Goal: Task Accomplishment & Management: Complete application form

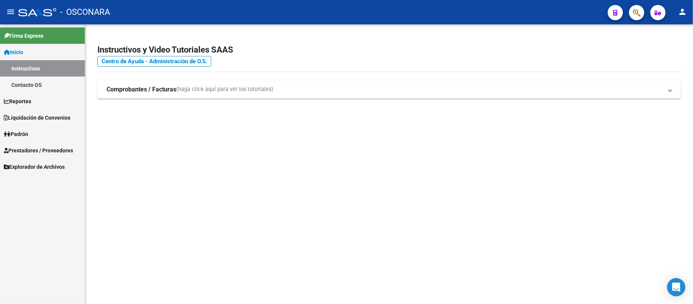
click at [40, 148] on span "Prestadores / Proveedores" at bounding box center [38, 150] width 69 height 8
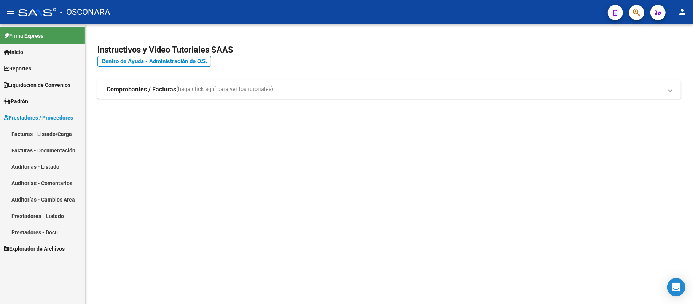
click at [53, 82] on span "Liquidación de Convenios" at bounding box center [37, 85] width 67 height 8
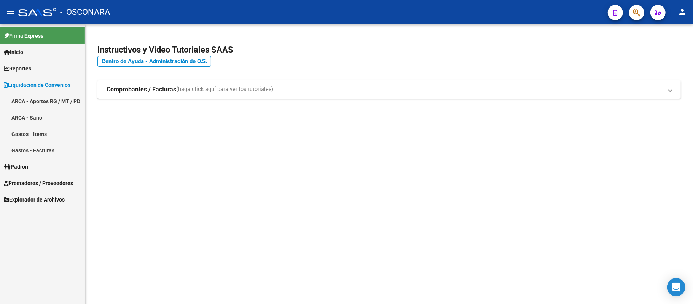
click at [40, 93] on link "ARCA - Aportes RG / MT / PD" at bounding box center [42, 101] width 85 height 16
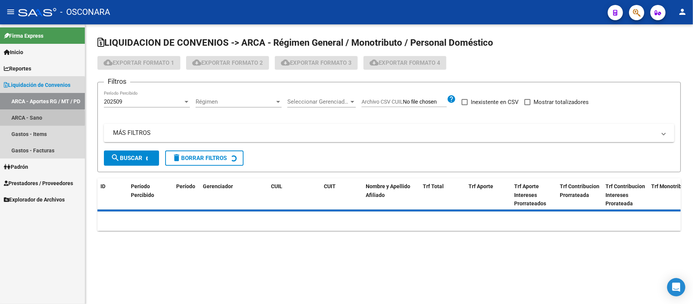
click at [27, 118] on link "ARCA - Sano" at bounding box center [42, 117] width 85 height 16
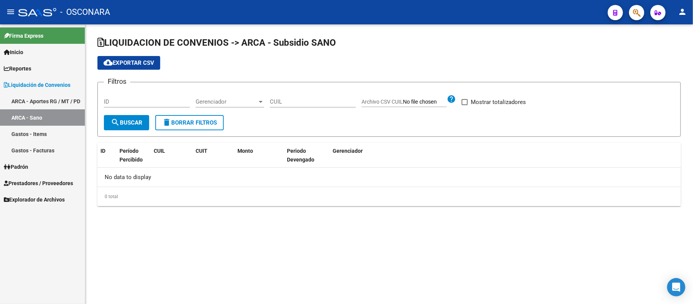
checkbox input "true"
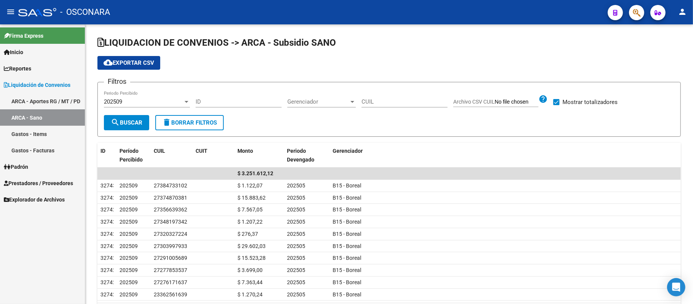
click at [38, 184] on span "Prestadores / Proveedores" at bounding box center [38, 183] width 69 height 8
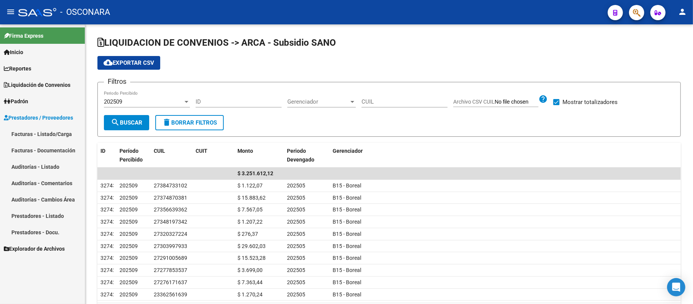
click at [55, 130] on link "Facturas - Listado/Carga" at bounding box center [42, 134] width 85 height 16
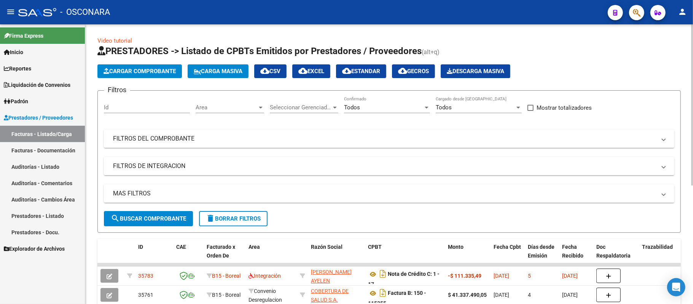
click at [168, 75] on button "Cargar Comprobante" at bounding box center [139, 71] width 84 height 14
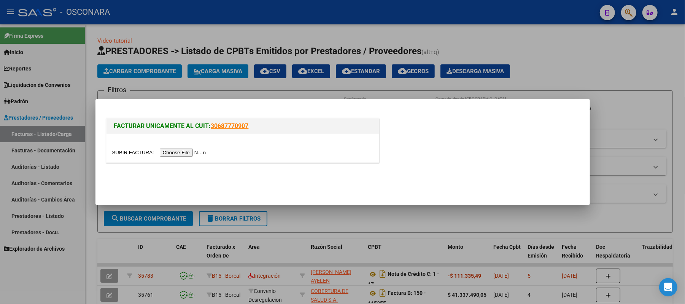
click at [195, 151] on input "file" at bounding box center [160, 152] width 96 height 8
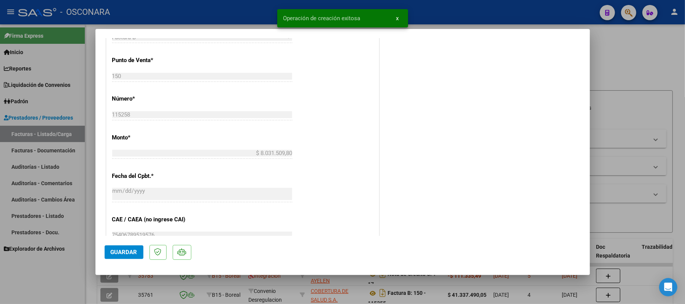
scroll to position [338, 0]
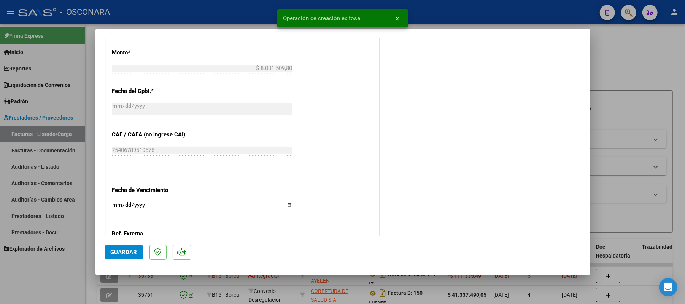
click at [166, 201] on div "Ingresar la fecha" at bounding box center [202, 208] width 180 height 16
click at [166, 202] on input "Ingresar la fecha" at bounding box center [202, 208] width 180 height 12
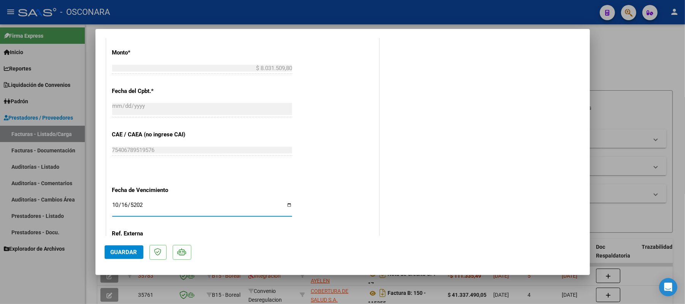
type input "[DATE]"
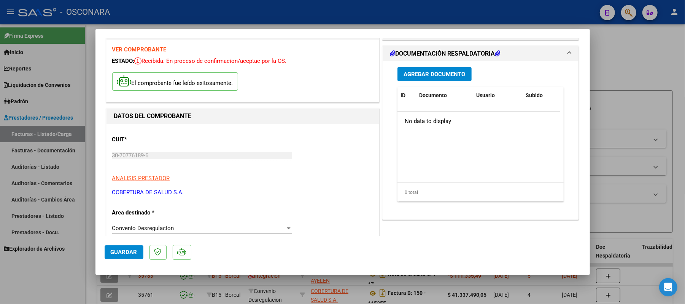
scroll to position [0, 0]
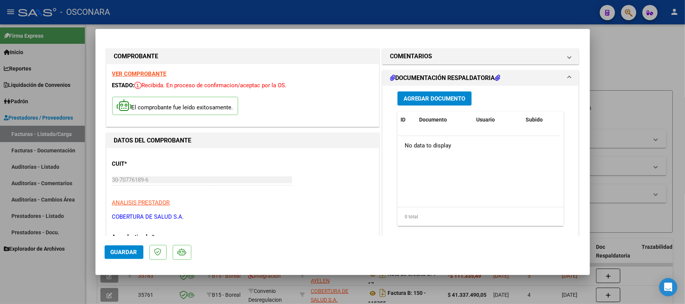
click at [427, 100] on span "Agregar Documento" at bounding box center [435, 98] width 62 height 7
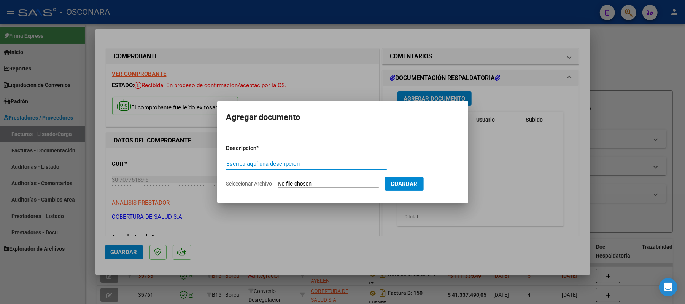
click at [289, 164] on input "Escriba aquí una descripcion" at bounding box center [306, 163] width 161 height 7
click at [345, 183] on input "Seleccionar Archivo" at bounding box center [328, 183] width 101 height 7
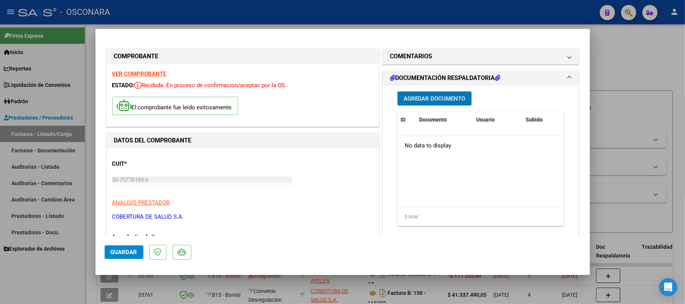
click at [473, 188] on datatable-body "No data to display" at bounding box center [479, 171] width 163 height 71
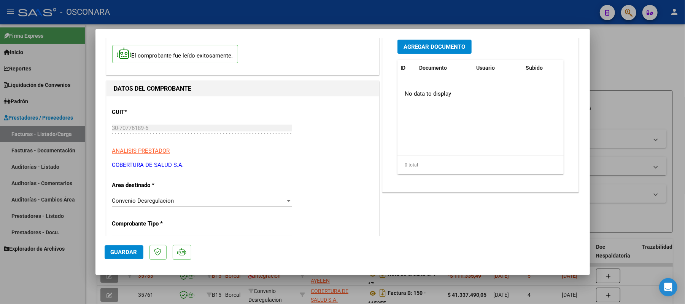
scroll to position [84, 0]
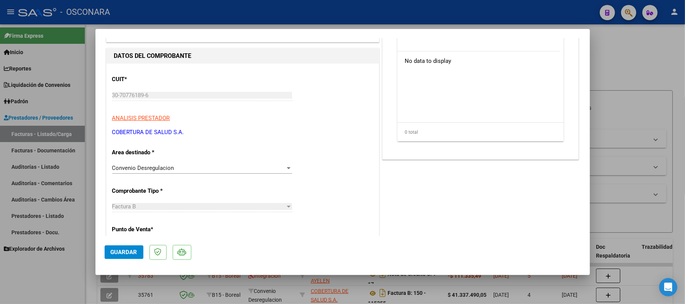
click at [116, 256] on button "Guardar" at bounding box center [124, 252] width 39 height 14
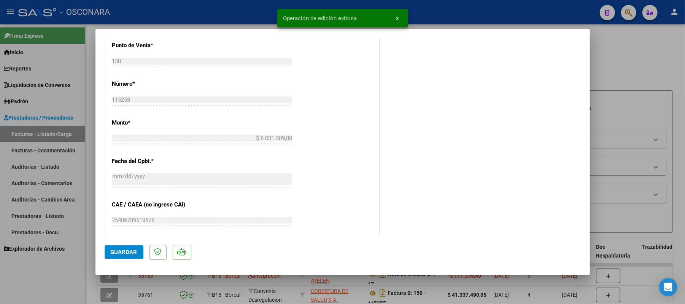
scroll to position [338, 0]
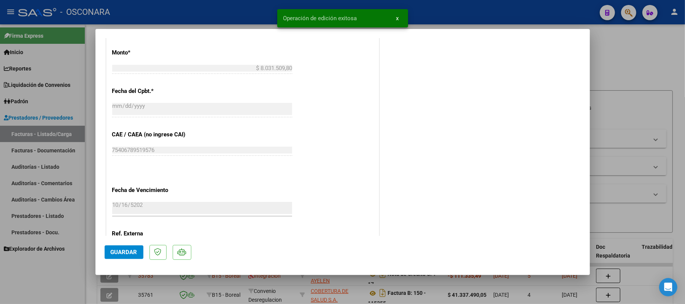
click at [640, 71] on div at bounding box center [342, 152] width 685 height 304
type input "$ 0,00"
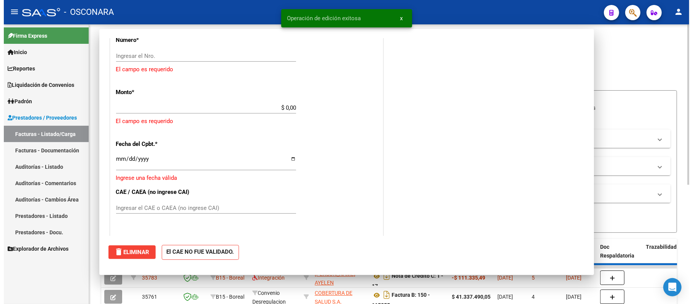
scroll to position [315, 0]
